Goal: Information Seeking & Learning: Learn about a topic

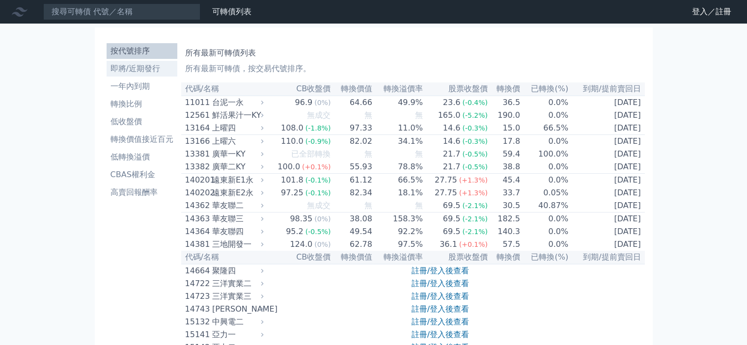
click at [114, 68] on li "即將/近期發行" at bounding box center [142, 69] width 71 height 12
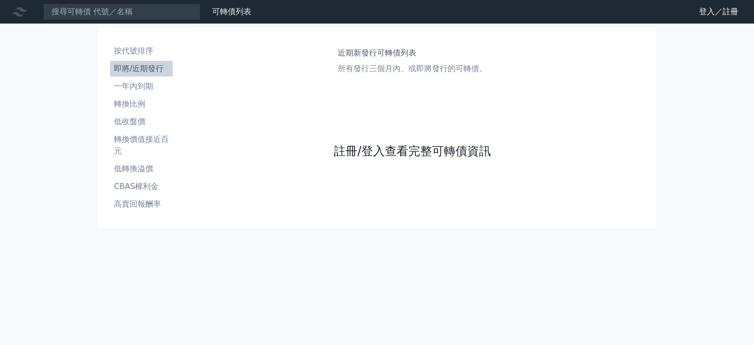
click at [364, 147] on link "註冊/登入查看完整可轉債資訊" at bounding box center [412, 151] width 157 height 16
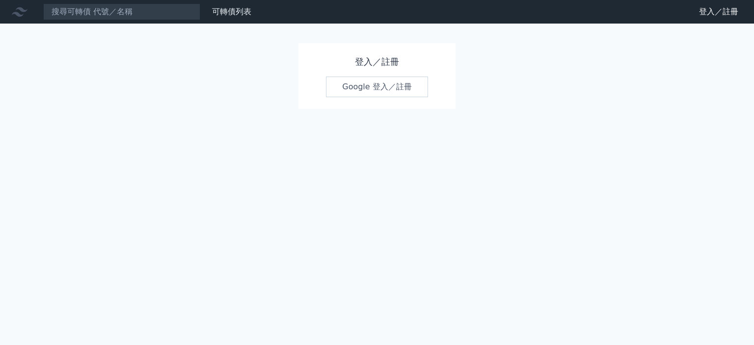
click at [358, 84] on link "Google 登入／註冊" at bounding box center [377, 87] width 102 height 21
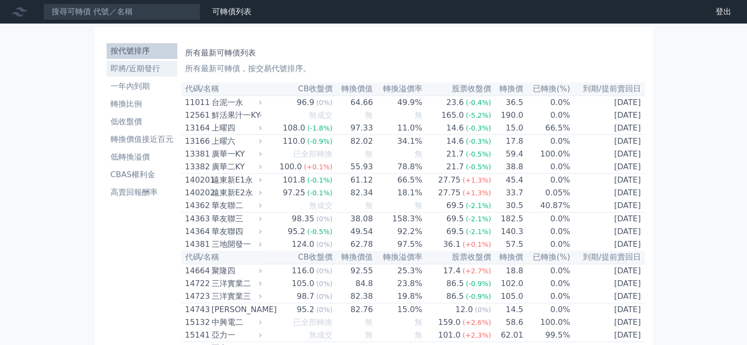
click at [134, 76] on link "即將/近期發行" at bounding box center [142, 69] width 71 height 16
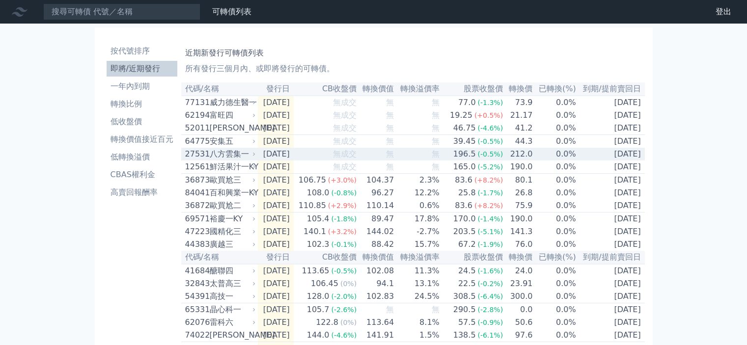
click at [230, 160] on div "八方雲集一" at bounding box center [232, 154] width 44 height 12
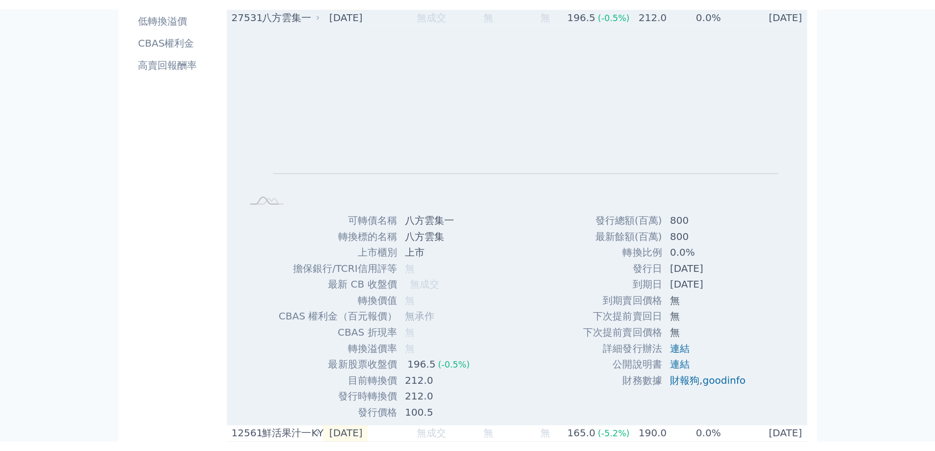
scroll to position [49, 0]
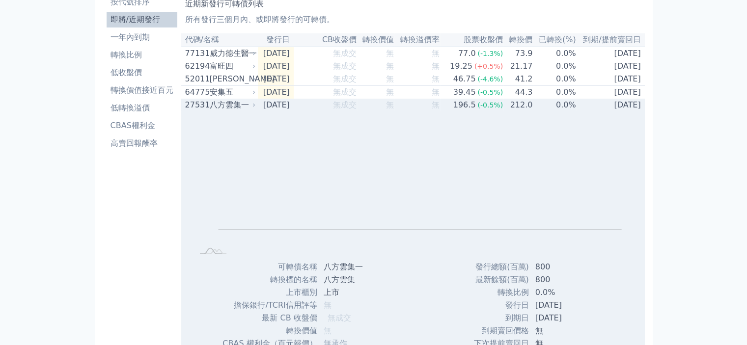
click at [232, 111] on div "八方雲集一" at bounding box center [232, 105] width 44 height 12
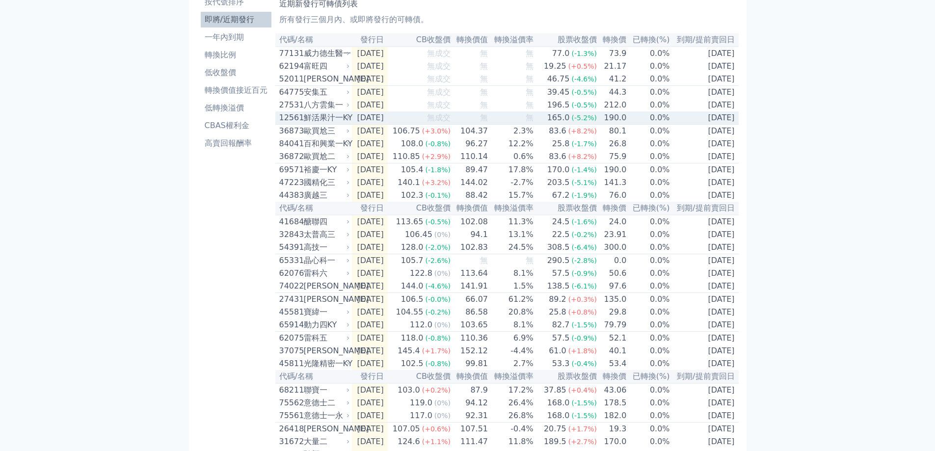
click at [341, 124] on div "鮮活果汁一KY" at bounding box center [326, 118] width 44 height 12
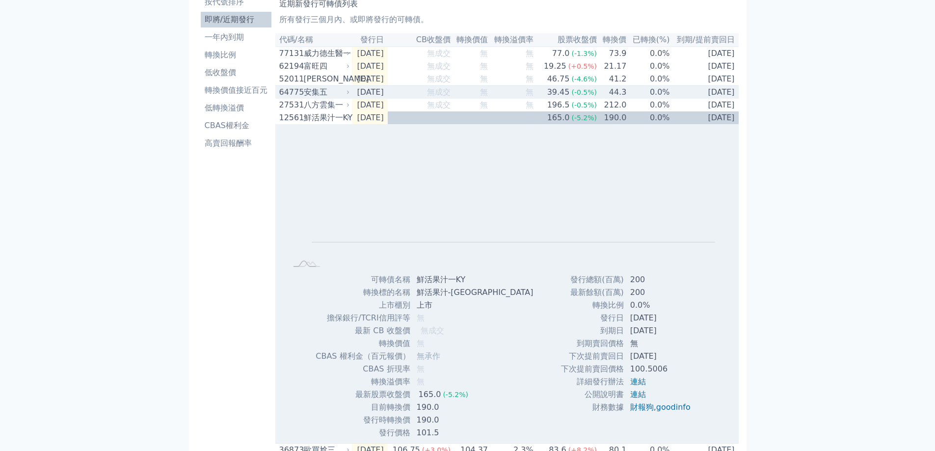
click at [335, 98] on div "安集五" at bounding box center [326, 92] width 44 height 12
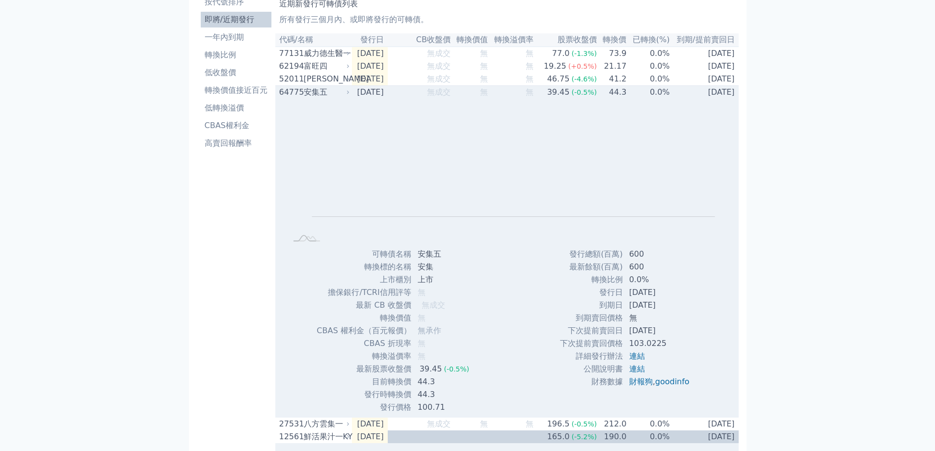
click at [327, 106] on div "Zoom Out L L Chart created using amCharts library" at bounding box center [506, 173] width 463 height 149
click at [320, 98] on div "安集五" at bounding box center [326, 92] width 44 height 12
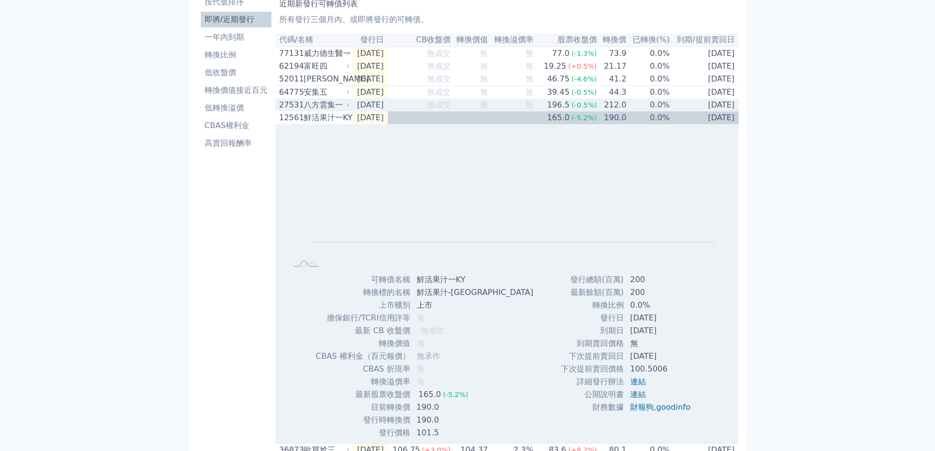
click at [329, 111] on div "八方雲集一" at bounding box center [326, 105] width 44 height 12
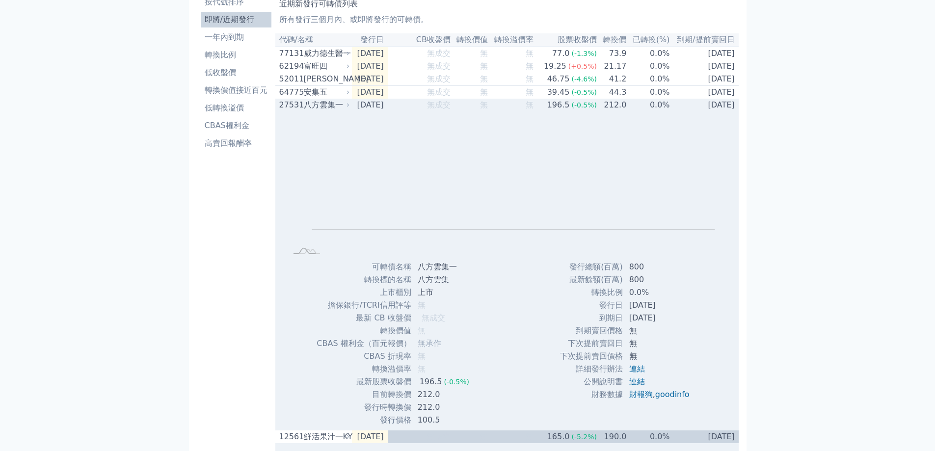
click at [322, 110] on div "八方雲集一" at bounding box center [326, 105] width 44 height 12
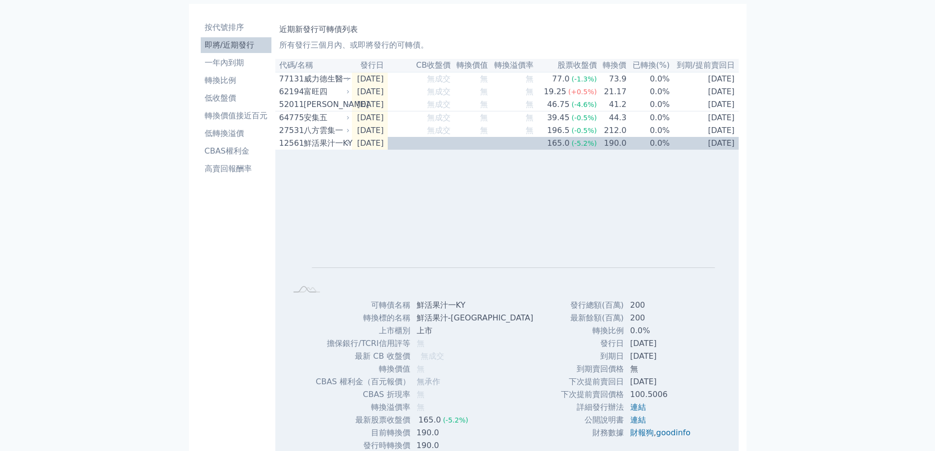
scroll to position [0, 0]
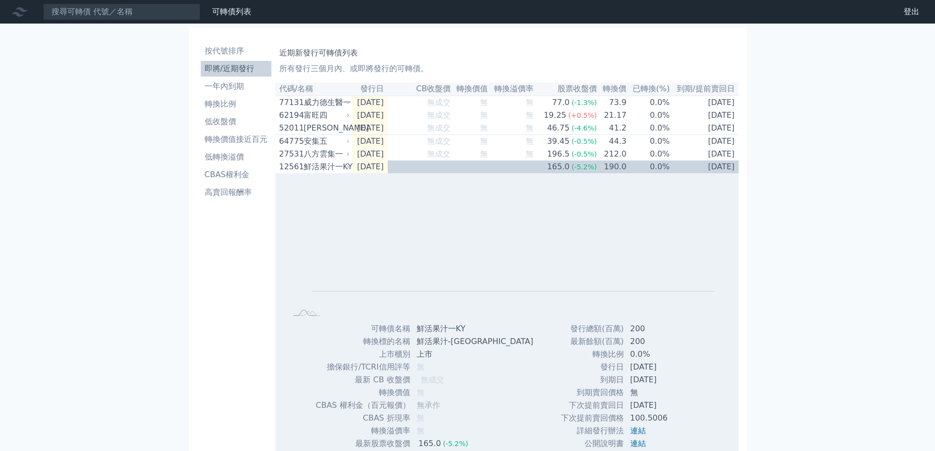
click at [85, 4] on nav "可轉債列表 財務數據 可轉債列表 財務數據 登出 登出" at bounding box center [467, 12] width 935 height 24
click at [87, 14] on input at bounding box center [121, 11] width 157 height 17
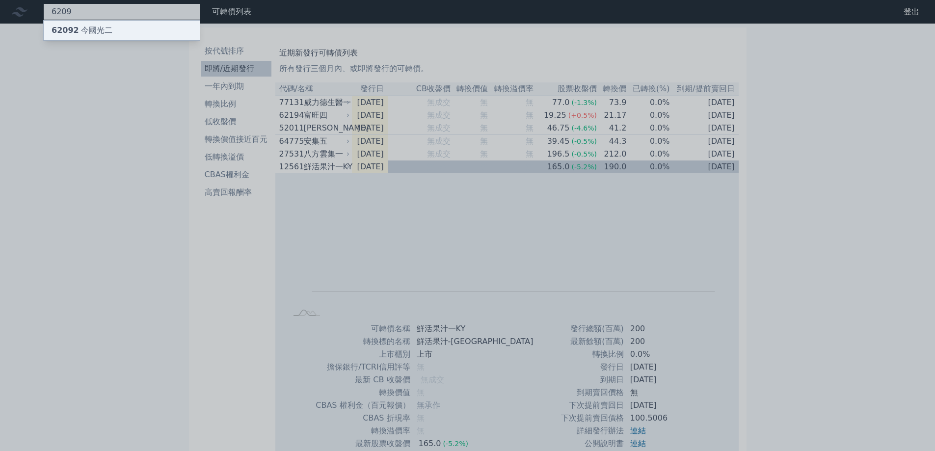
type input "6209"
click at [80, 30] on div "62092 今國光二" at bounding box center [82, 31] width 61 height 12
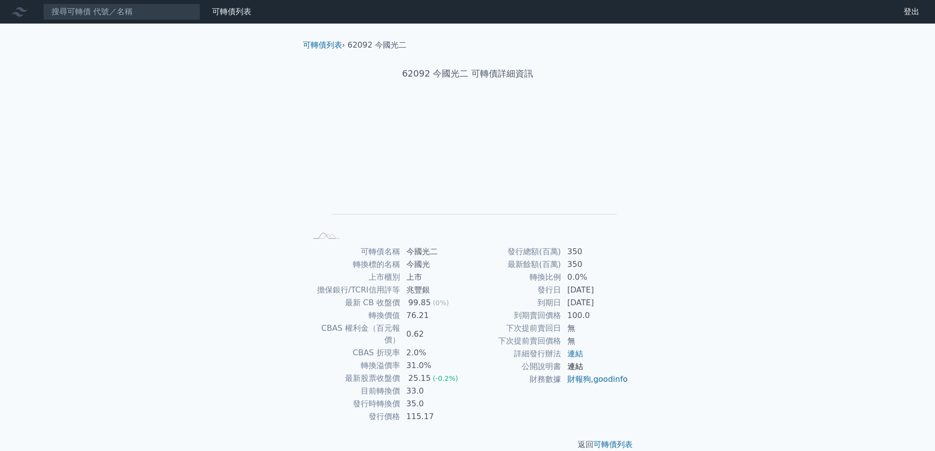
click at [577, 345] on link "連結" at bounding box center [575, 366] width 16 height 9
click at [225, 15] on link "可轉債列表" at bounding box center [231, 11] width 39 height 9
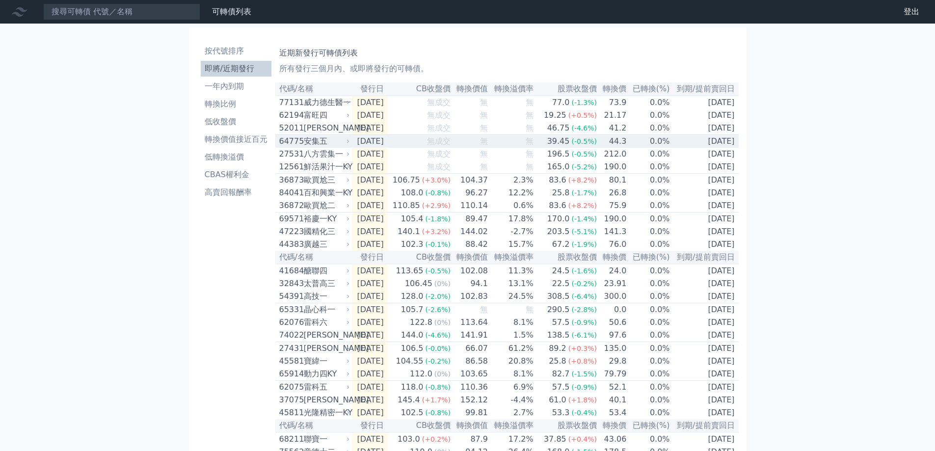
click at [322, 140] on div "安集五" at bounding box center [326, 141] width 44 height 12
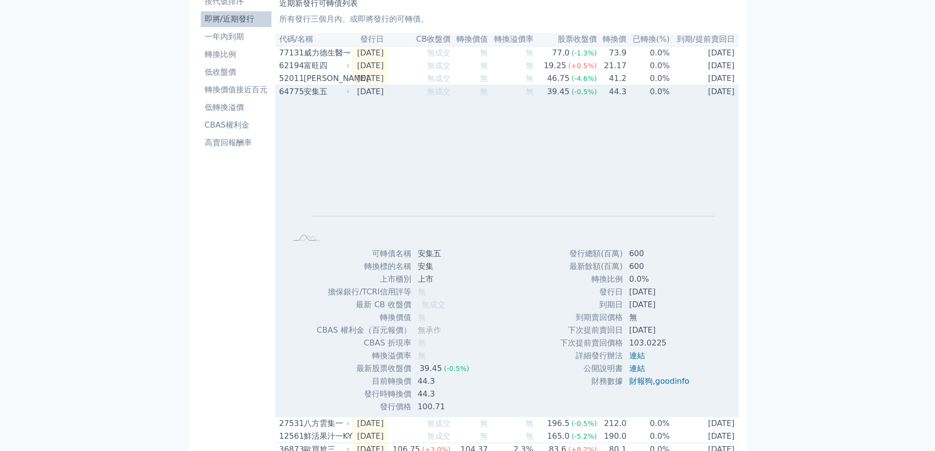
scroll to position [49, 0]
click at [314, 98] on div "安集五" at bounding box center [326, 92] width 44 height 12
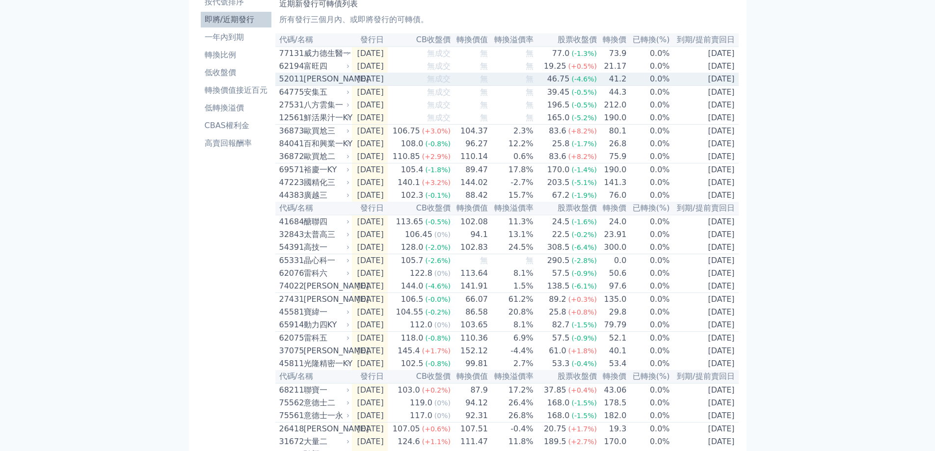
click at [337, 78] on div "[PERSON_NAME]" at bounding box center [326, 79] width 44 height 12
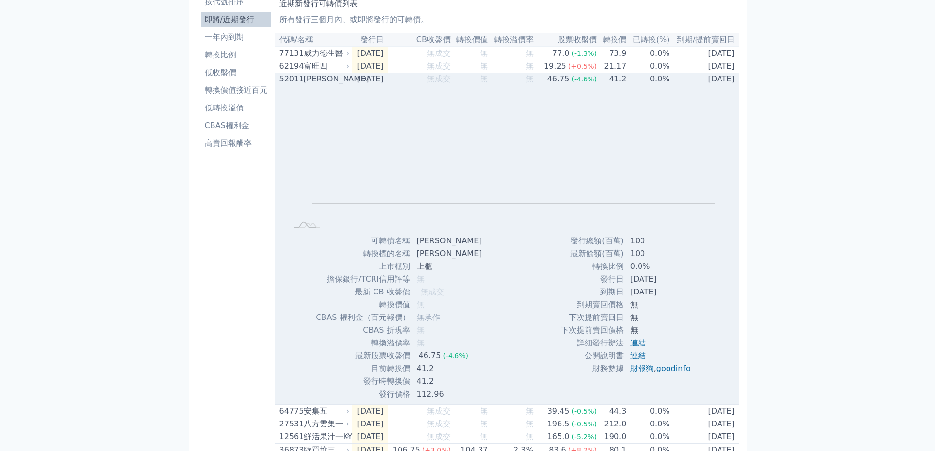
click at [337, 79] on div "[PERSON_NAME]" at bounding box center [326, 79] width 44 height 12
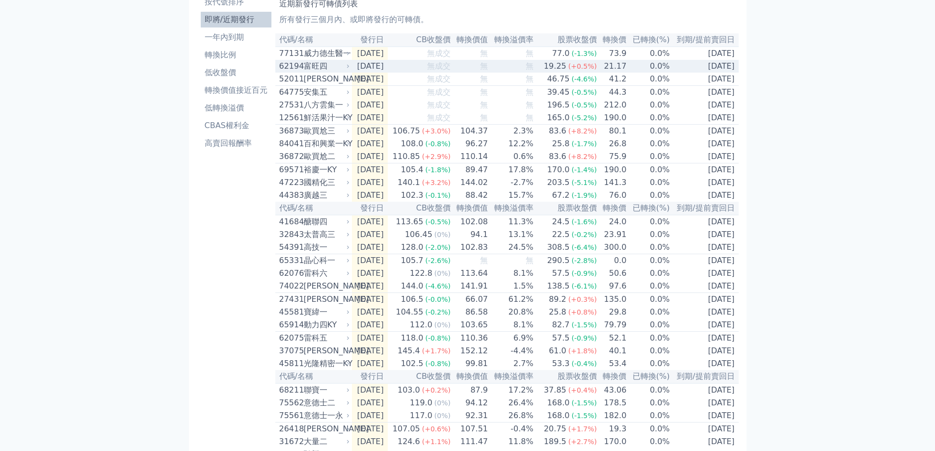
click at [323, 72] on div "富旺四" at bounding box center [326, 66] width 44 height 12
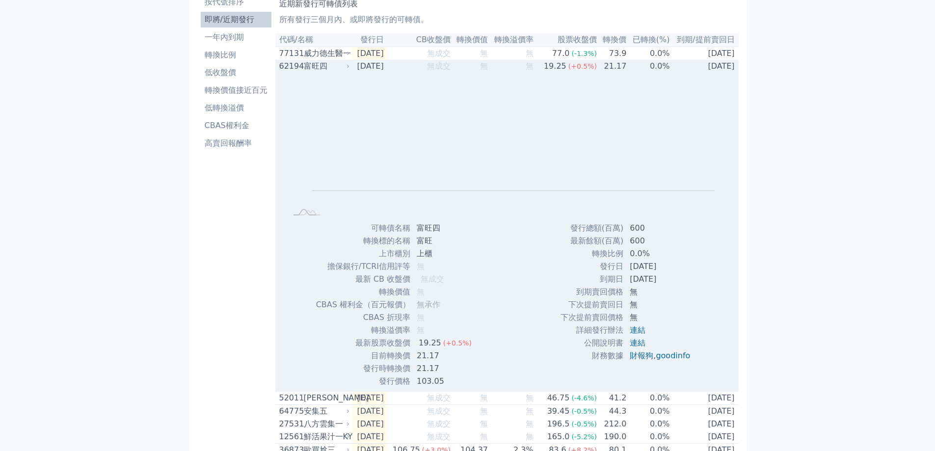
click at [323, 71] on div "富旺四" at bounding box center [326, 66] width 44 height 12
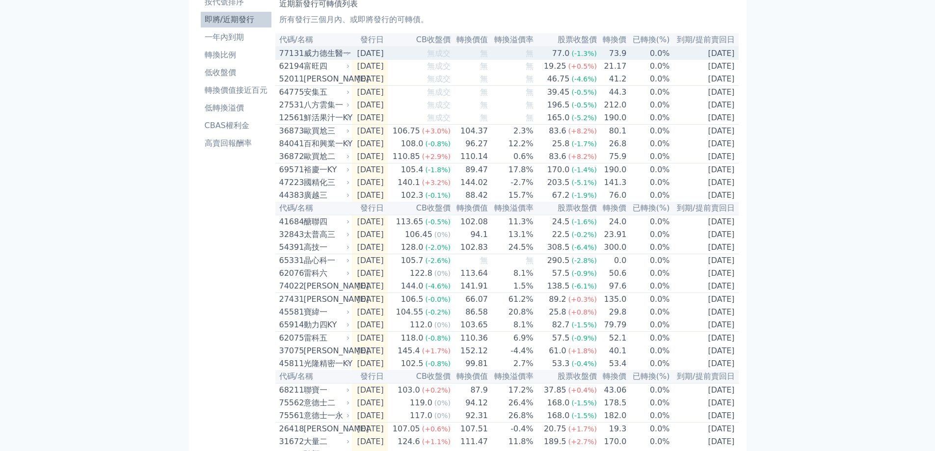
click at [326, 58] on div "威力德生醫一" at bounding box center [326, 54] width 44 height 12
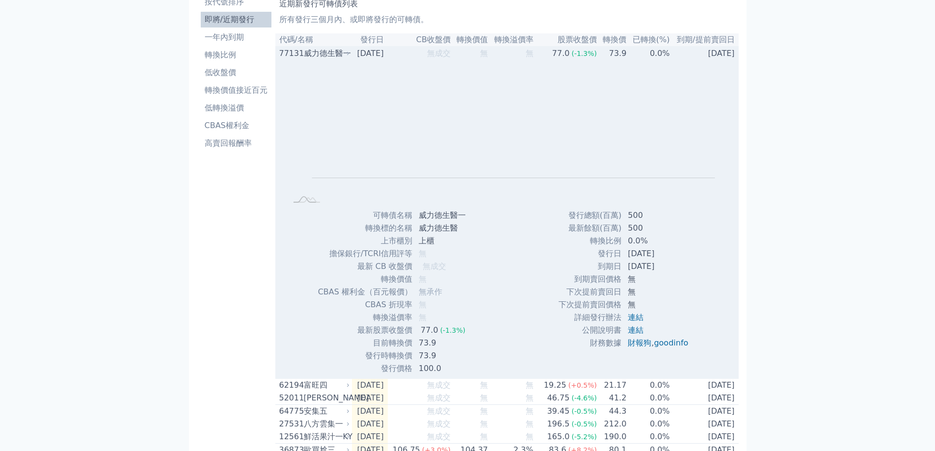
click at [326, 58] on div "威力德生醫一" at bounding box center [326, 54] width 44 height 12
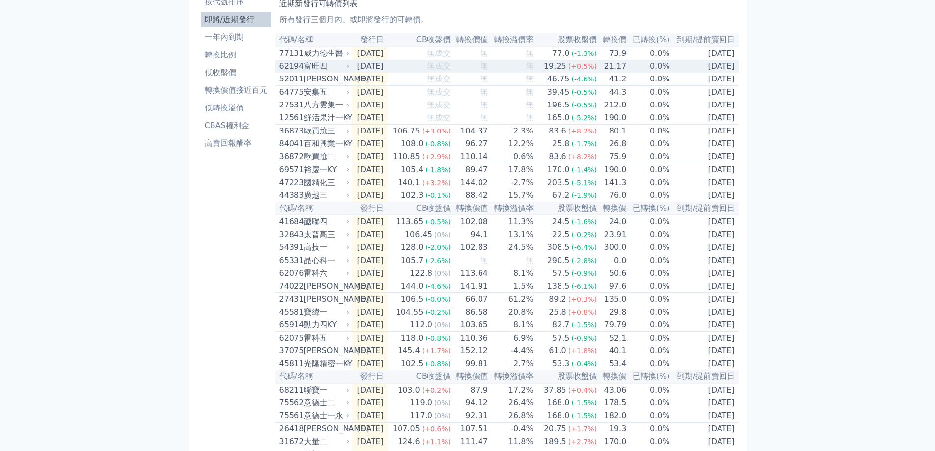
click at [326, 69] on div "富旺四" at bounding box center [326, 66] width 44 height 12
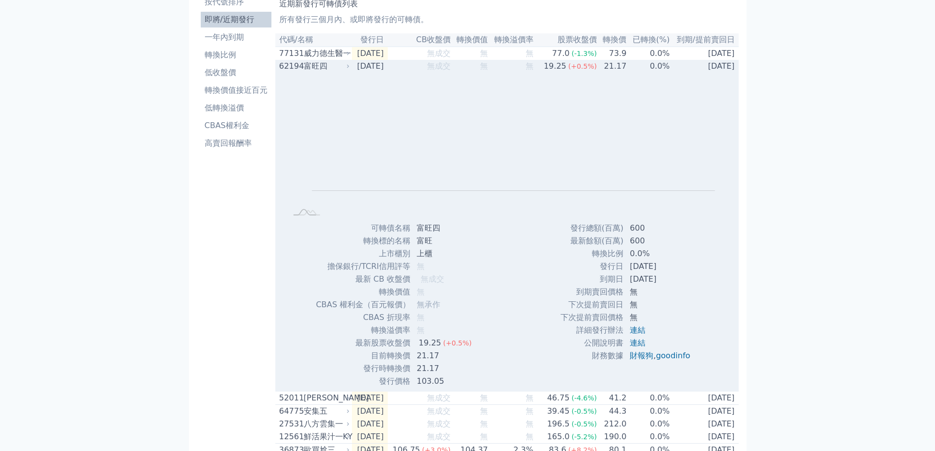
click at [326, 68] on div "富旺四" at bounding box center [326, 66] width 44 height 12
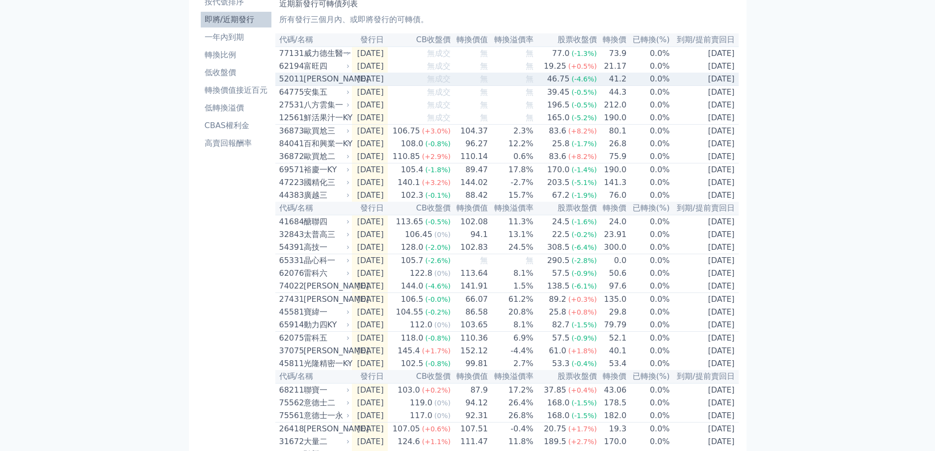
click at [323, 80] on div "[PERSON_NAME]" at bounding box center [326, 79] width 44 height 12
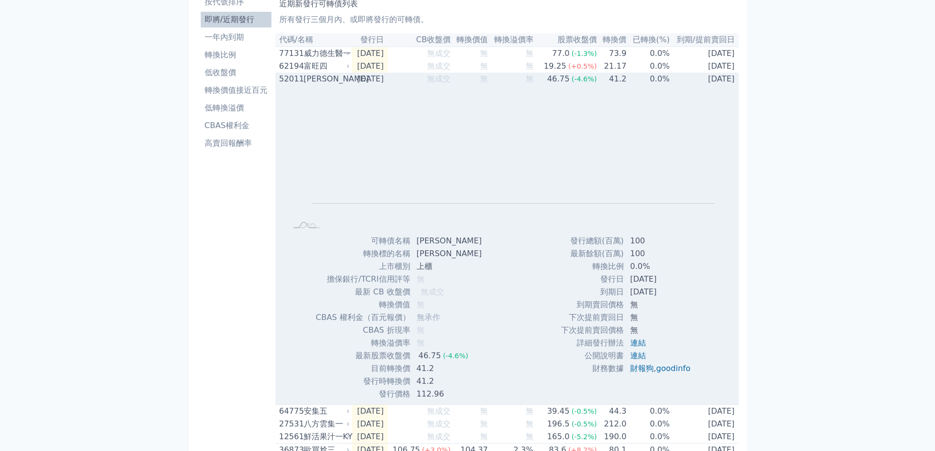
click at [323, 80] on div "[PERSON_NAME]" at bounding box center [326, 79] width 44 height 12
